Goal: Find specific fact: Find specific fact

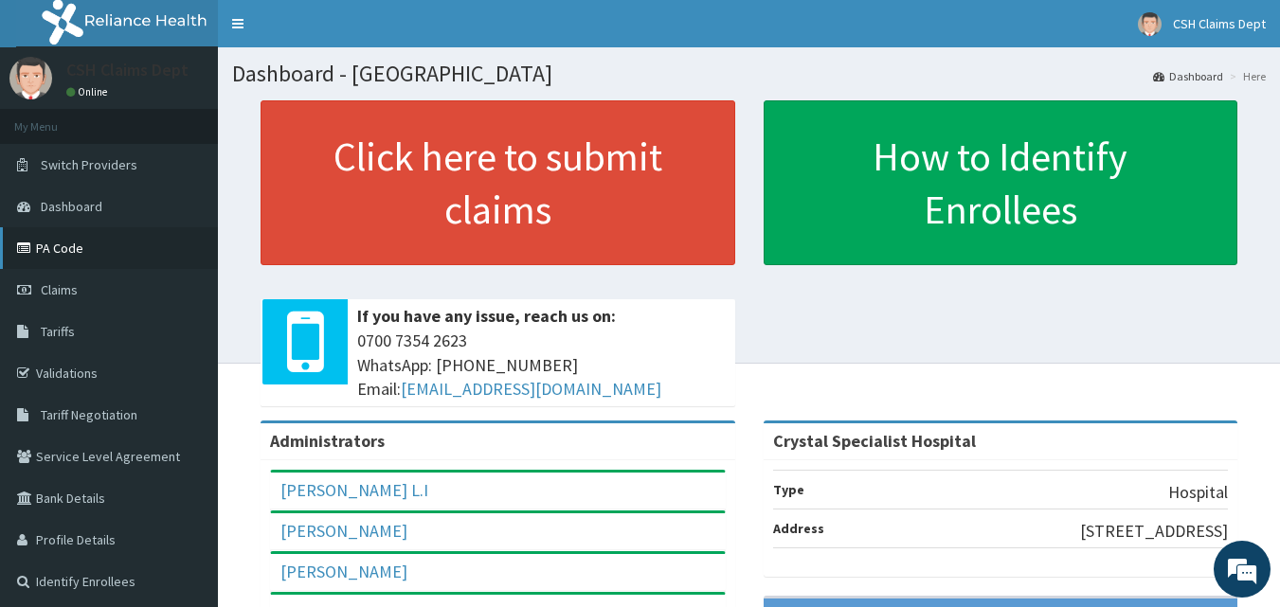
click at [65, 251] on link "PA Code" at bounding box center [109, 248] width 218 height 42
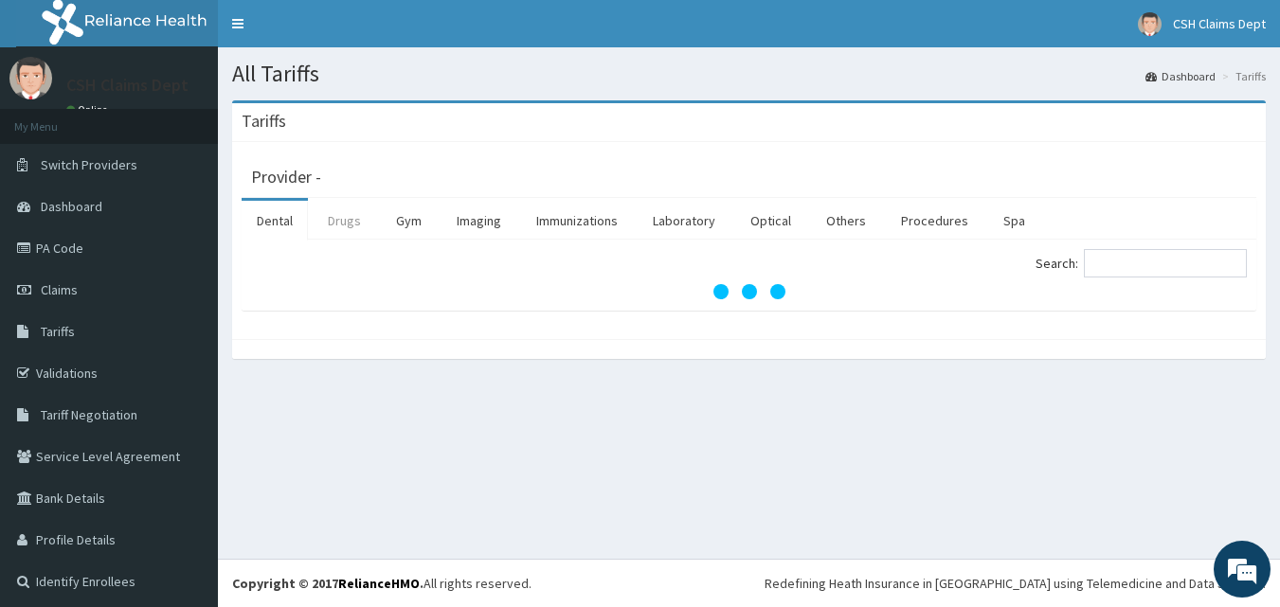
click at [336, 218] on link "Drugs" at bounding box center [344, 221] width 63 height 40
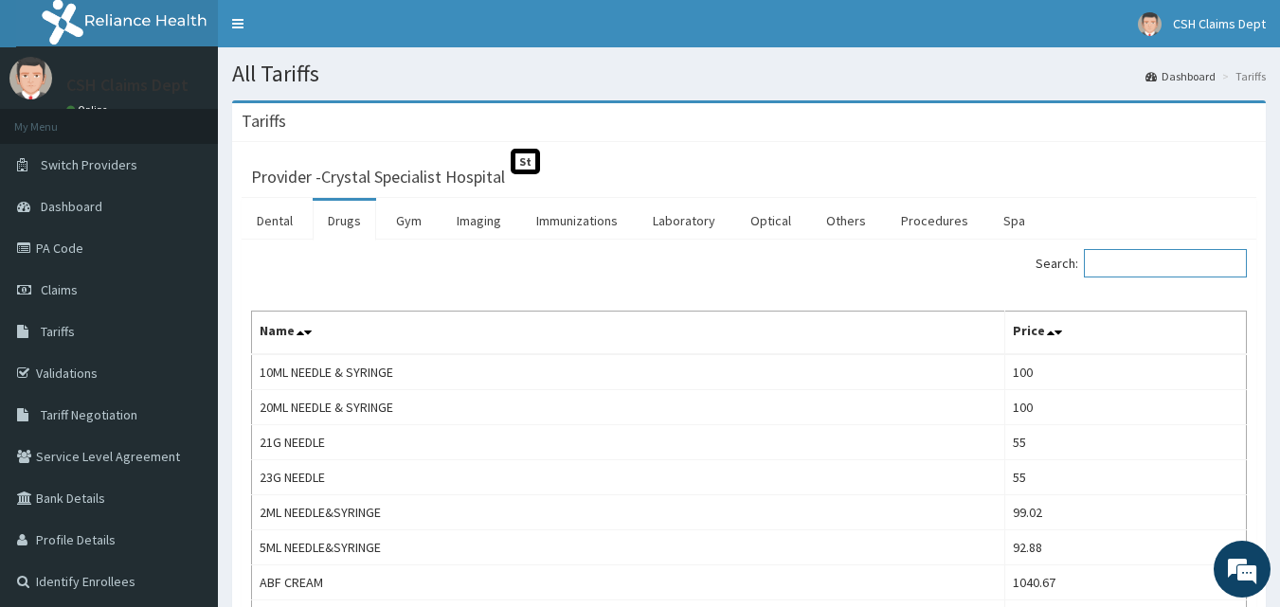
click at [1125, 262] on input "Search:" at bounding box center [1165, 263] width 163 height 28
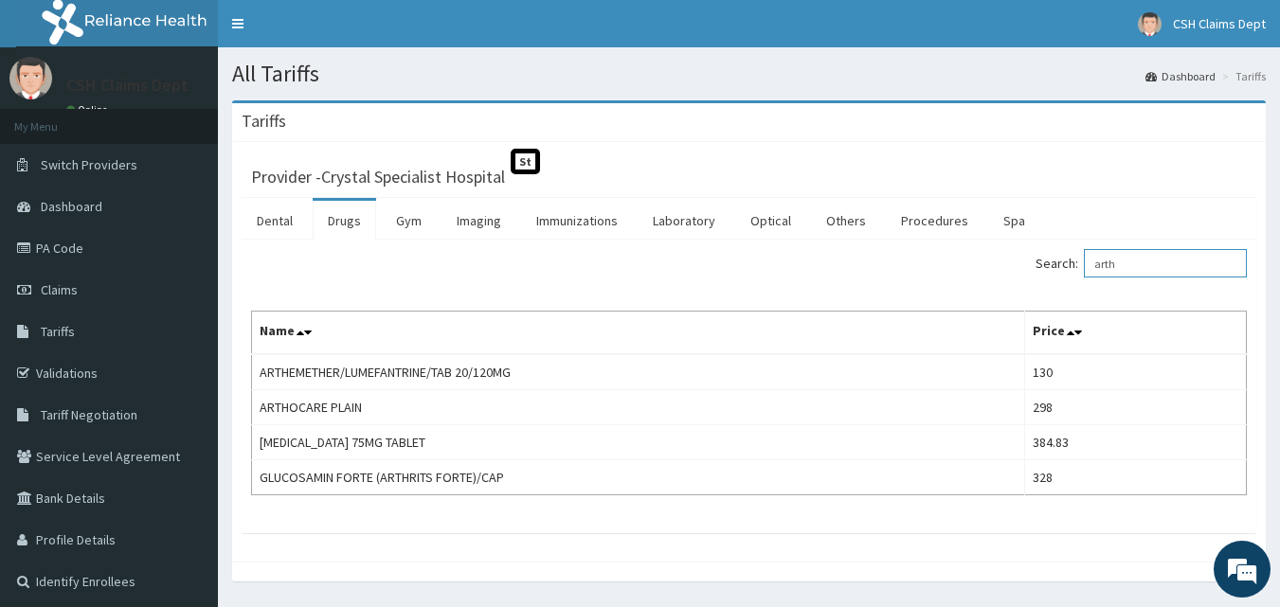
type input "arth"
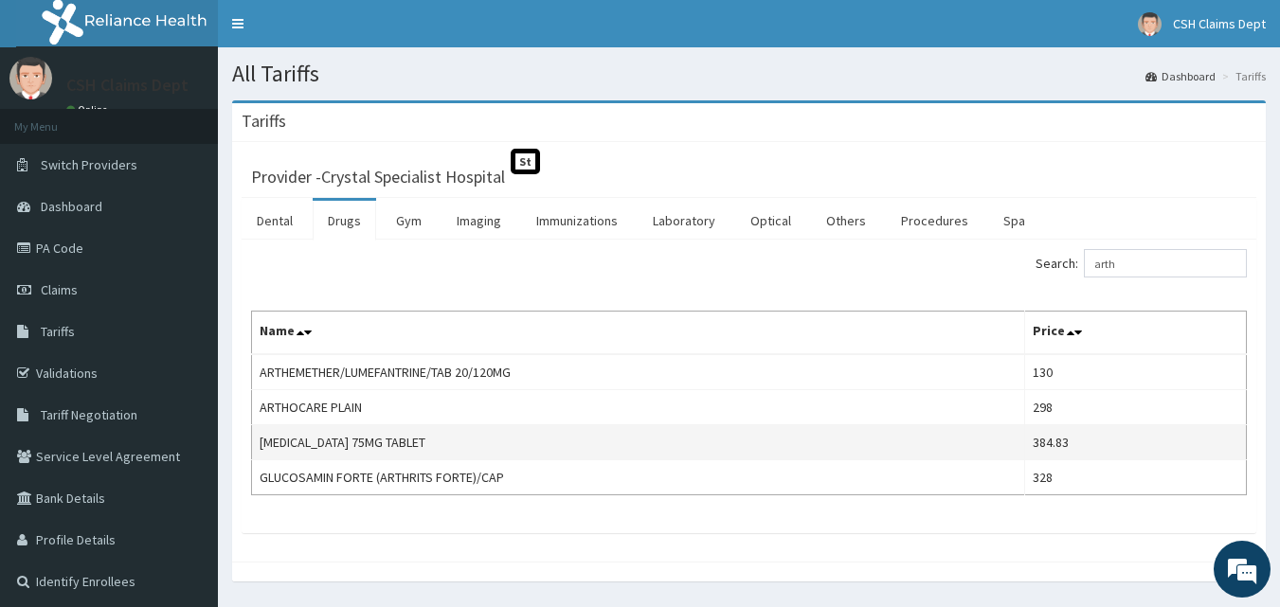
click at [1063, 443] on td "384.83" at bounding box center [1135, 442] width 222 height 35
copy td "384.83"
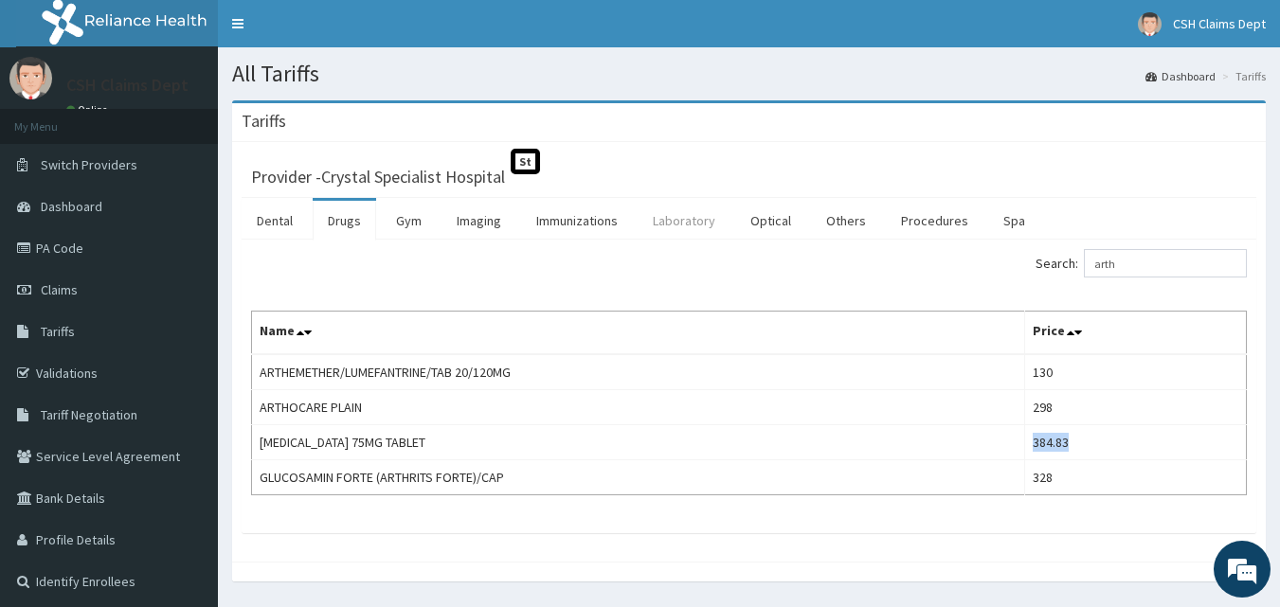
click at [703, 224] on link "Laboratory" at bounding box center [684, 221] width 93 height 40
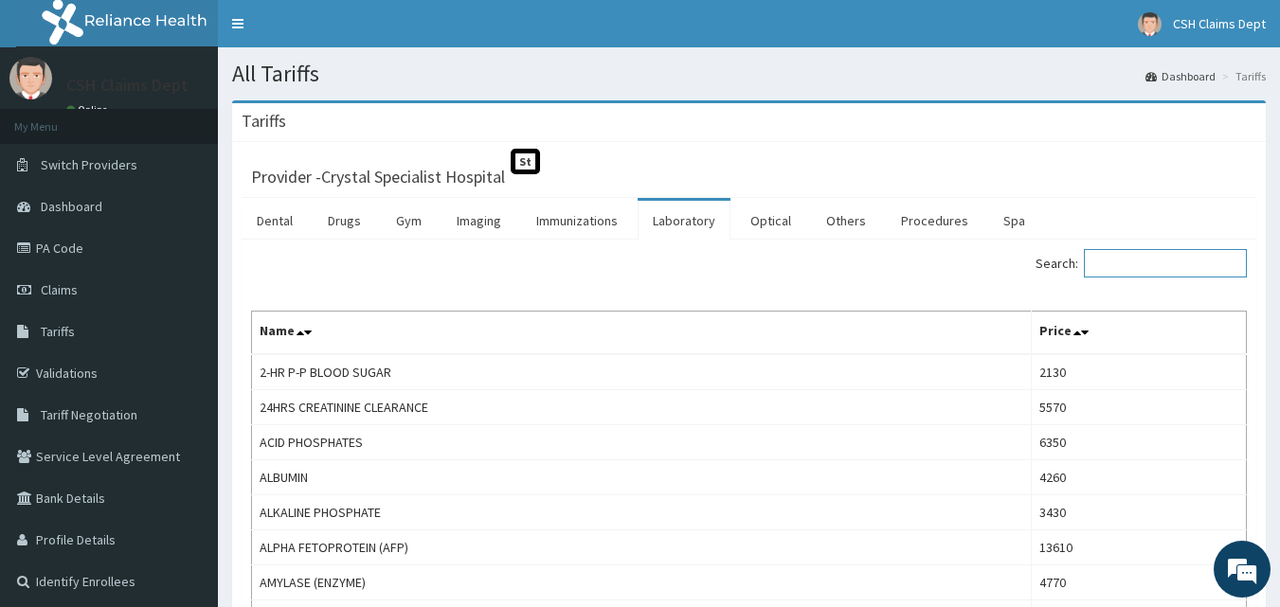
click at [1131, 267] on input "Search:" at bounding box center [1165, 263] width 163 height 28
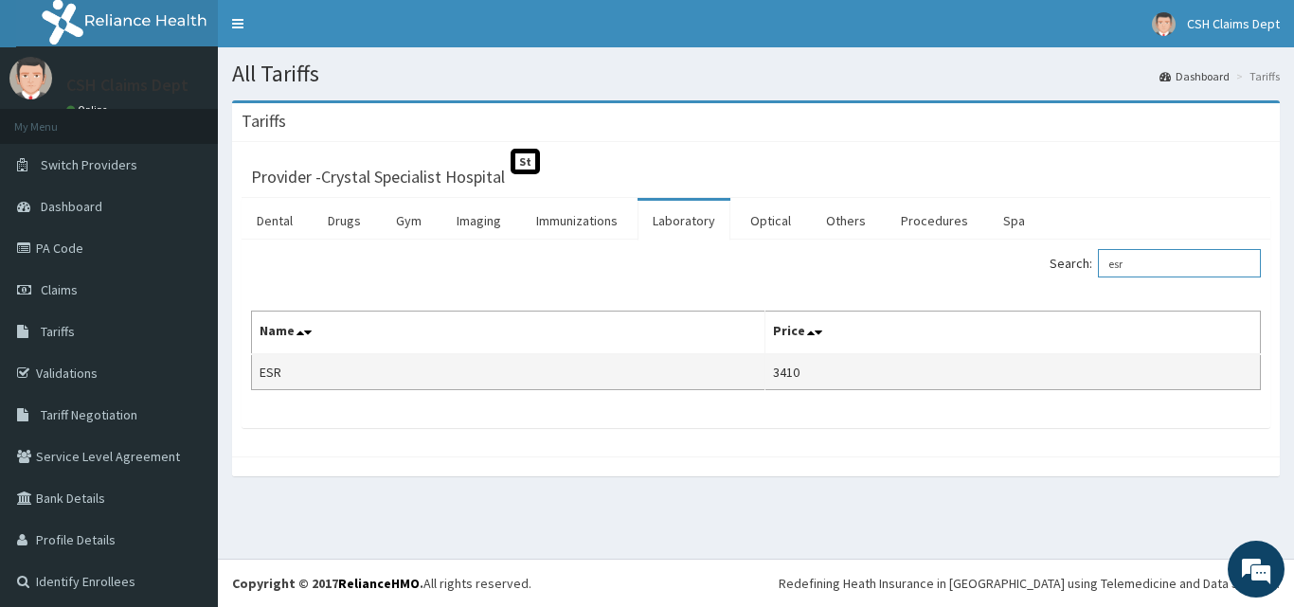
type input "esr"
click at [786, 373] on td "3410" at bounding box center [1014, 372] width 496 height 36
